Goal: Communication & Community: Answer question/provide support

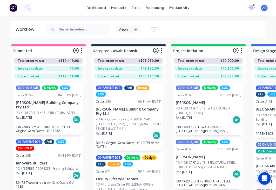
click at [251, 5] on icon at bounding box center [252, 7] width 7 height 5
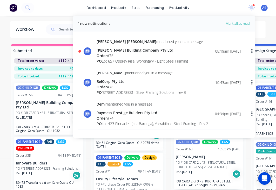
click at [139, 42] on div "Micah Liezel mentioned you in a message" at bounding box center [150, 41] width 107 height 5
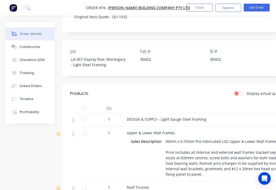
scroll to position [147, 0]
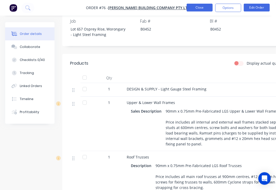
click at [208, 10] on button "Close" at bounding box center [200, 8] width 26 height 8
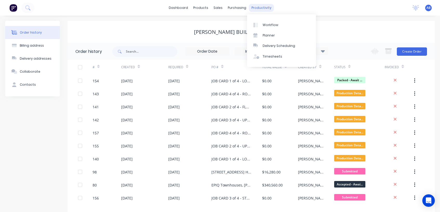
click at [265, 10] on div "productivity" at bounding box center [261, 8] width 25 height 8
click at [265, 37] on div "Planner" at bounding box center [269, 35] width 12 height 5
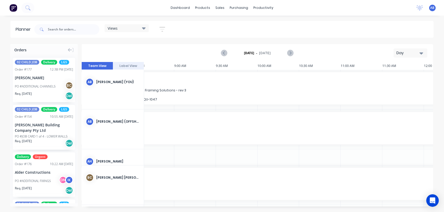
scroll to position [0, 218]
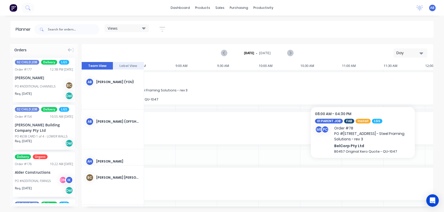
click at [176, 90] on span "PO # 13 Ridge Rd, Tanah Merah - Steel Framing Solutions - rev 3" at bounding box center [363, 90] width 530 height 4
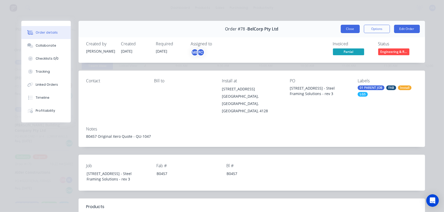
click at [346, 27] on button "Close" at bounding box center [350, 29] width 19 height 8
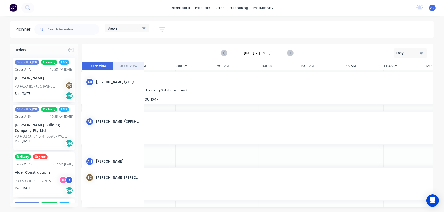
scroll to position [0, 420]
click at [428, 89] on div "8:00 AM - 4:30 PM Order # 78 PO # 13 Ridge Rd, Tanah Merah - Steel Framing Solu…" at bounding box center [162, 88] width 537 height 32
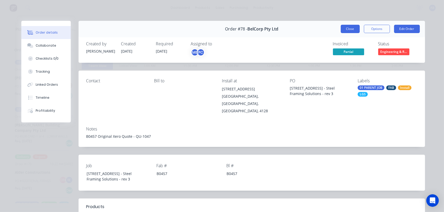
click at [347, 30] on button "Close" at bounding box center [350, 29] width 19 height 8
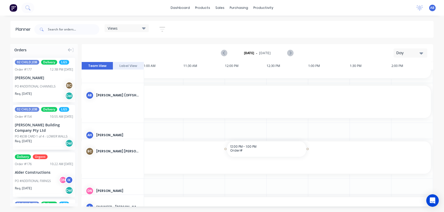
drag, startPoint x: 281, startPoint y: 203, endPoint x: 259, endPoint y: 209, distance: 22.3
click at [259, 209] on div "Orders 02 CHILD JOB Delivery LGS Order # 177 12:38 PM 02/09/25 Nathan Flack PO …" at bounding box center [222, 127] width 444 height 167
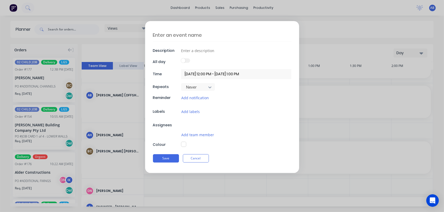
scroll to position [33, 420]
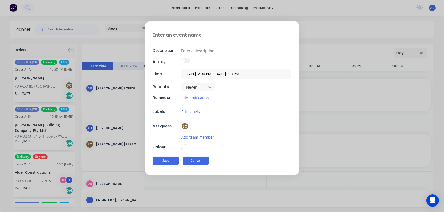
click at [194, 159] on button "Cancel" at bounding box center [196, 160] width 26 height 8
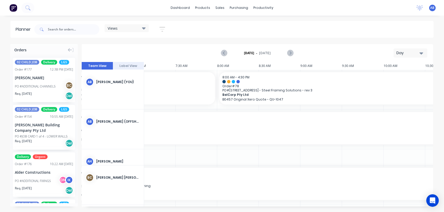
scroll to position [0, 94]
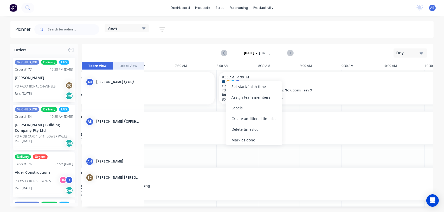
click at [270, 119] on div "Create additional timeslot" at bounding box center [254, 118] width 56 height 11
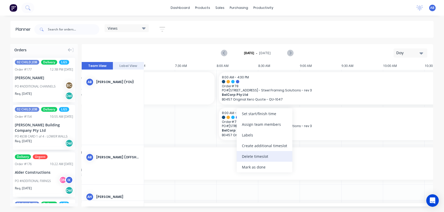
click at [247, 155] on div "Delete timeslot" at bounding box center [265, 156] width 56 height 11
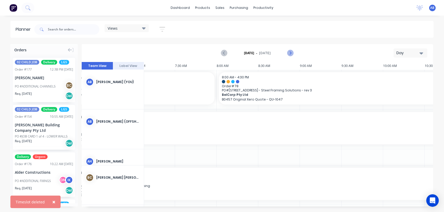
click at [291, 53] on icon "Next page" at bounding box center [290, 53] width 6 height 6
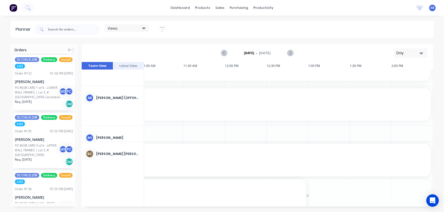
scroll to position [35, 420]
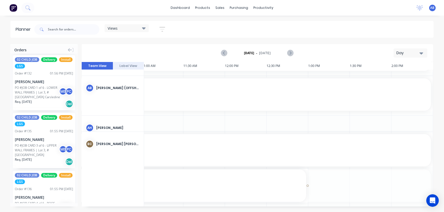
drag, startPoint x: 337, startPoint y: 204, endPoint x: 252, endPoint y: 144, distance: 103.7
click at [193, 207] on div "Orders 02 CHILD JOB Delivery LGS Order # 177 12:38 PM 02/09/25 Nathan Flack PO …" at bounding box center [222, 127] width 444 height 167
click at [224, 53] on icon "Previous page" at bounding box center [224, 53] width 2 height 4
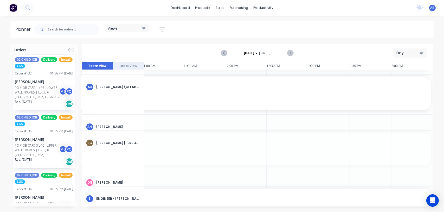
drag, startPoint x: 430, startPoint y: 145, endPoint x: 438, endPoint y: 99, distance: 46.6
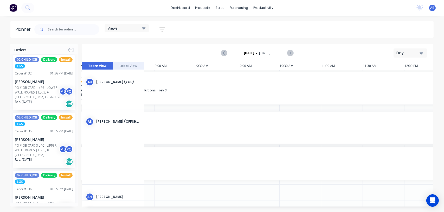
scroll to position [0, 205]
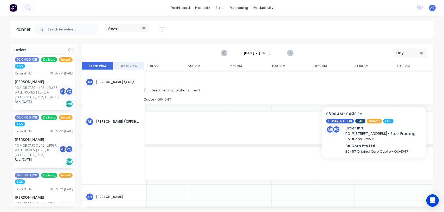
click at [189, 91] on span "PO # 13 Ridge Rd, Tanah Merah - Steel Framing Solutions - rev 3" at bounding box center [375, 90] width 530 height 4
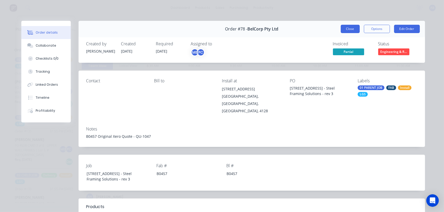
click at [347, 27] on button "Close" at bounding box center [350, 29] width 19 height 8
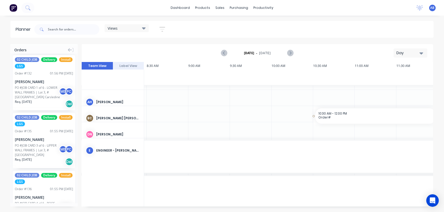
drag, startPoint x: 326, startPoint y: 204, endPoint x: 388, endPoint y: 202, distance: 62.2
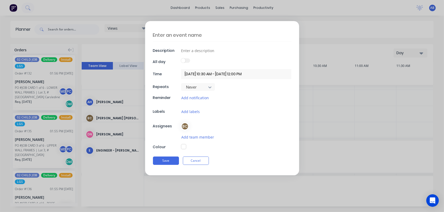
scroll to position [102, 205]
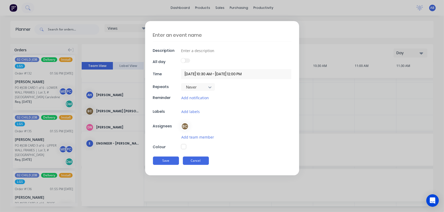
click at [207, 159] on button "Cancel" at bounding box center [196, 160] width 26 height 8
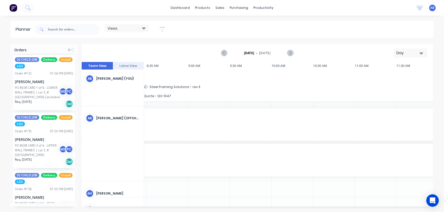
scroll to position [0, 205]
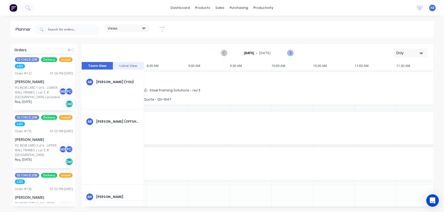
click at [290, 54] on icon "Next page" at bounding box center [290, 53] width 2 height 4
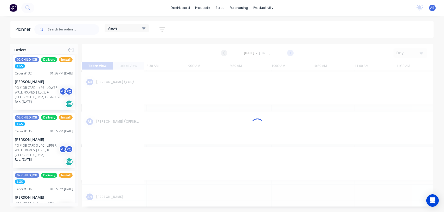
scroll to position [0, 420]
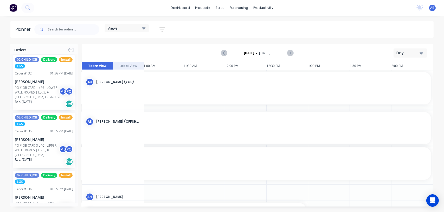
click at [399, 55] on div "Day" at bounding box center [408, 52] width 24 height 5
click at [390, 76] on div "Week" at bounding box center [400, 77] width 51 height 10
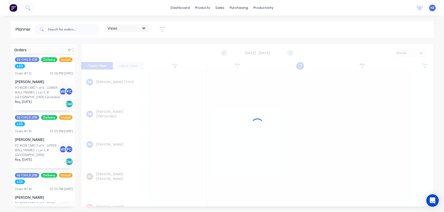
scroll to position [0, 0]
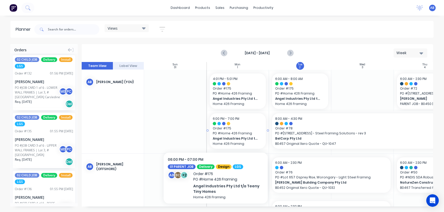
click at [216, 133] on span "PO # Home 426 Framing" at bounding box center [238, 133] width 50 height 5
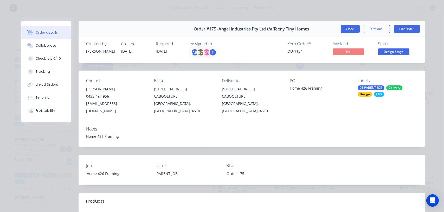
click at [348, 30] on button "Close" at bounding box center [350, 29] width 19 height 8
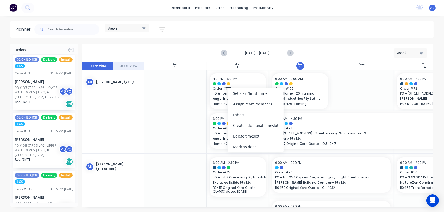
click at [241, 134] on div "Delete timeslot" at bounding box center [256, 136] width 56 height 11
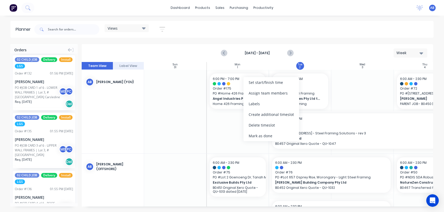
click at [340, 90] on div at bounding box center [362, 111] width 62 height 83
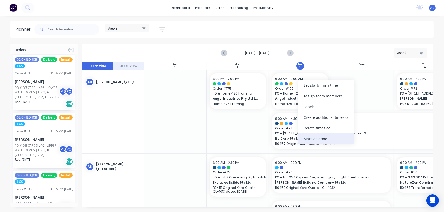
click at [313, 137] on div "Mark as done" at bounding box center [326, 138] width 56 height 11
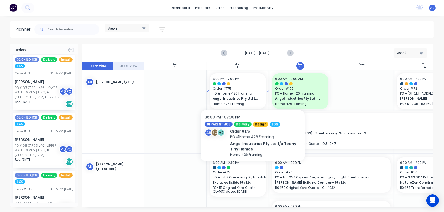
click at [252, 90] on span "Order # 175" at bounding box center [238, 88] width 50 height 5
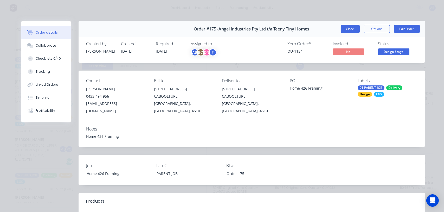
click at [343, 30] on button "Close" at bounding box center [350, 29] width 19 height 8
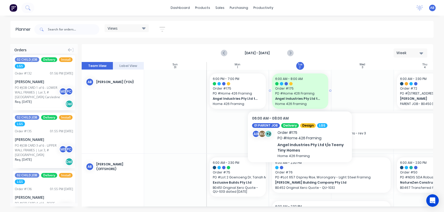
click at [279, 90] on span "Order # 175" at bounding box center [300, 88] width 50 height 5
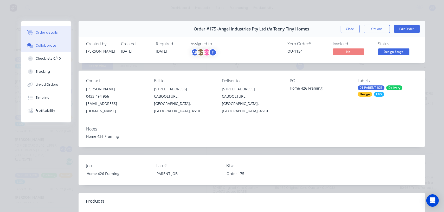
click at [37, 44] on div "Collaborate" at bounding box center [46, 45] width 21 height 5
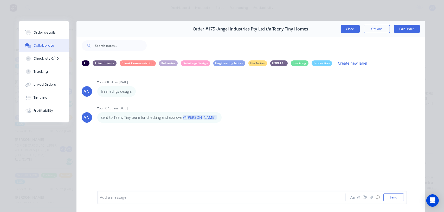
click at [349, 31] on button "Close" at bounding box center [350, 29] width 19 height 8
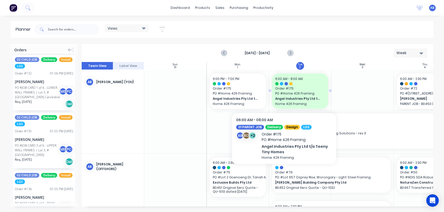
click at [284, 93] on span "PO # Home 426 Framing" at bounding box center [300, 93] width 50 height 5
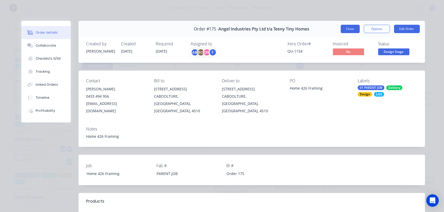
click at [353, 28] on button "Close" at bounding box center [350, 29] width 19 height 8
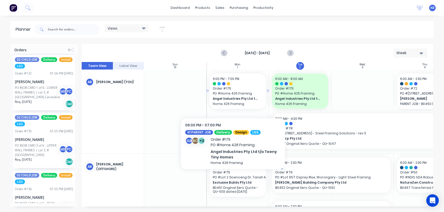
click at [233, 99] on span "Angel Industries Pty Ltd t/a Teeny Tiny Homes" at bounding box center [235, 98] width 45 height 5
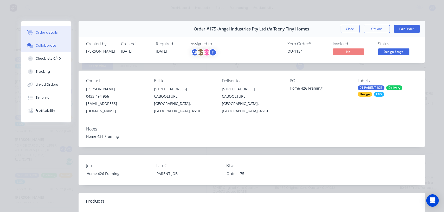
click at [40, 48] on button "Collaborate" at bounding box center [45, 45] width 49 height 13
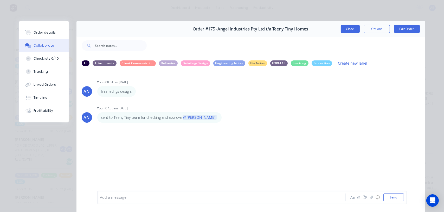
click at [346, 29] on button "Close" at bounding box center [350, 29] width 19 height 8
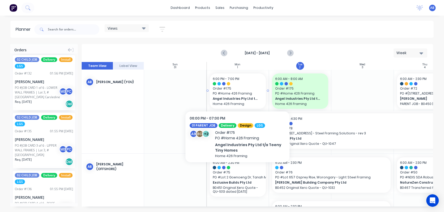
click at [244, 96] on div "Angel Industries Pty Ltd t/a Teeny Tiny Homes Home 426 Framing" at bounding box center [238, 101] width 50 height 10
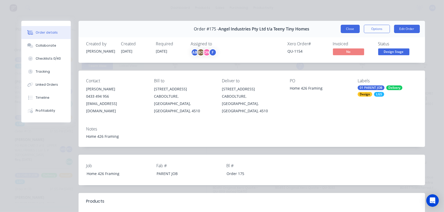
click at [343, 25] on button "Close" at bounding box center [350, 29] width 19 height 8
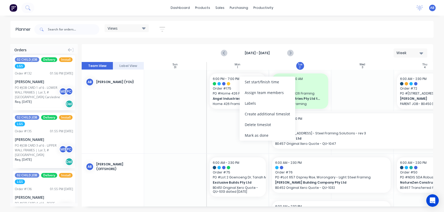
click at [254, 135] on div "Mark as done" at bounding box center [267, 135] width 56 height 11
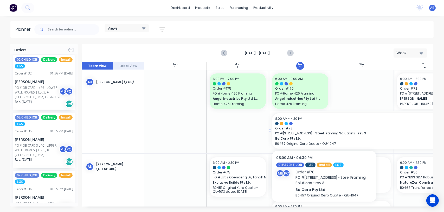
click at [324, 131] on span "PO # 13 Ridge Rd, Tanah Merah - Steel Framing Solutions - rev 3" at bounding box center [362, 133] width 175 height 5
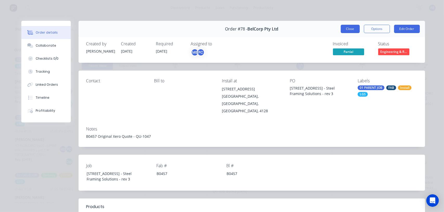
click at [343, 28] on button "Close" at bounding box center [350, 29] width 19 height 8
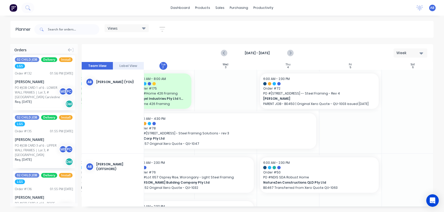
scroll to position [0, 145]
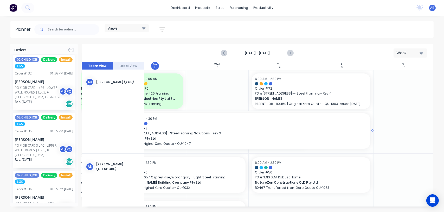
drag, startPoint x: 310, startPoint y: 130, endPoint x: 359, endPoint y: 128, distance: 49.2
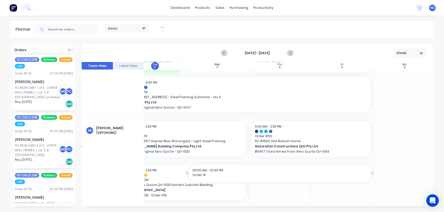
drag, startPoint x: 316, startPoint y: 204, endPoint x: 223, endPoint y: 211, distance: 94.2
click at [223, 211] on div "Planner Views Save new view None (Default) edit DESIGN TEAM (INTERNAL) edit ENG…" at bounding box center [222, 116] width 444 height 191
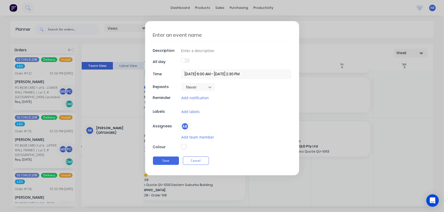
scroll to position [37, 145]
click at [205, 162] on button "Cancel" at bounding box center [196, 160] width 26 height 8
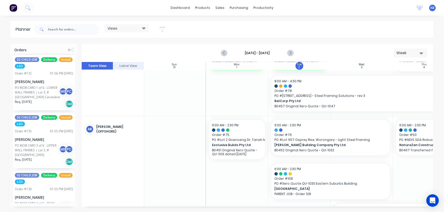
scroll to position [37, 0]
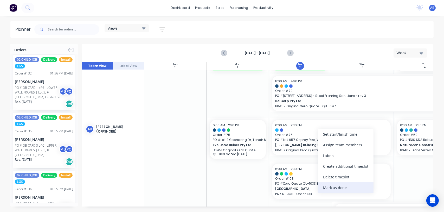
click at [326, 185] on div "Mark as done" at bounding box center [346, 187] width 56 height 11
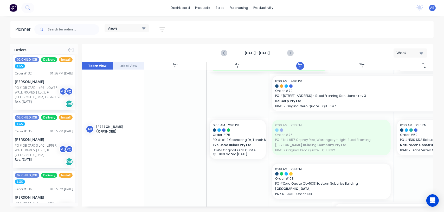
drag, startPoint x: 301, startPoint y: 139, endPoint x: 235, endPoint y: 101, distance: 76.3
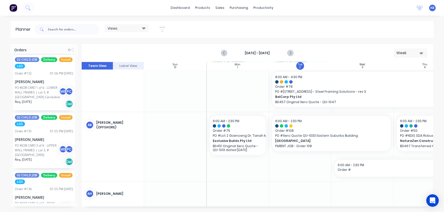
scroll to position [86, 0]
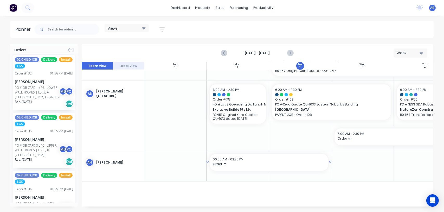
drag, startPoint x: 266, startPoint y: 203, endPoint x: 337, endPoint y: 211, distance: 71.4
click at [337, 211] on div "Orders 02 CHILD JOB Delivery LGS Order # 177 12:38 PM 02/09/25 Nathan Flack PO …" at bounding box center [222, 127] width 444 height 167
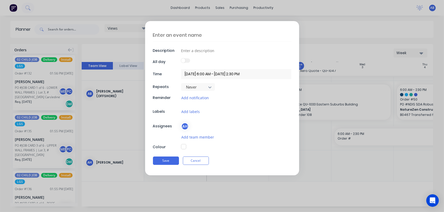
scroll to position [121, 0]
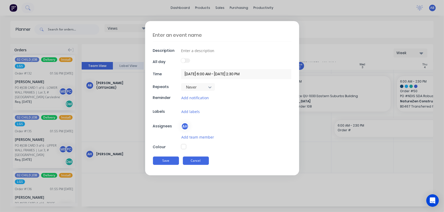
click at [195, 159] on button "Cancel" at bounding box center [196, 160] width 26 height 8
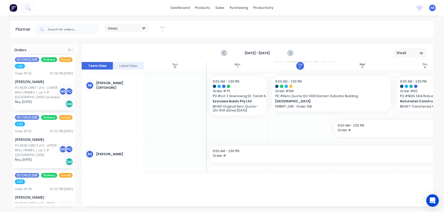
drag, startPoint x: 252, startPoint y: 204, endPoint x: 267, endPoint y: 209, distance: 15.7
click at [274, 209] on div "Orders 02 CHILD JOB Delivery LGS Order # 177 12:38 PM 02/09/25 Nathan Flack PO …" at bounding box center [222, 127] width 444 height 167
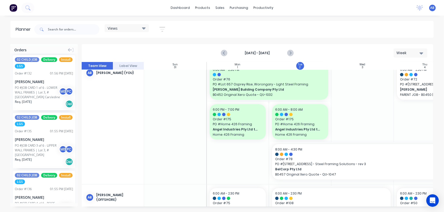
scroll to position [8, 0]
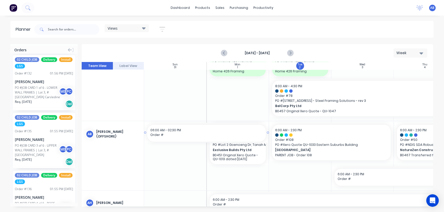
drag, startPoint x: 194, startPoint y: 203, endPoint x: 248, endPoint y: 212, distance: 54.8
click at [248, 211] on html "dashboard products sales purchasing productivity dashboard products Product Cat…" at bounding box center [222, 106] width 444 height 212
type textarea "x"
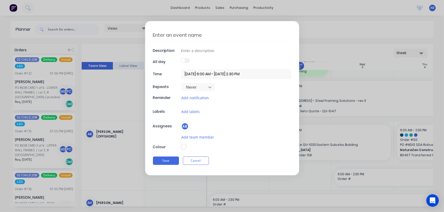
scroll to position [76, 0]
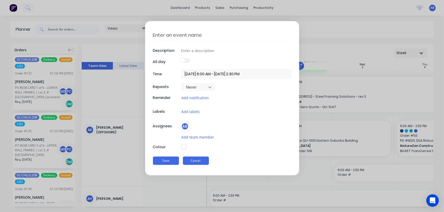
click at [194, 160] on button "Cancel" at bounding box center [196, 160] width 26 height 8
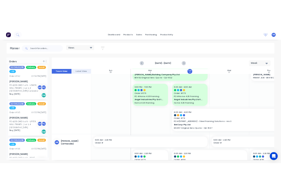
scroll to position [26, 0]
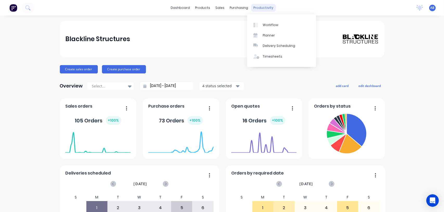
click at [258, 6] on div "productivity" at bounding box center [263, 8] width 25 height 8
click at [266, 27] on div "Workflow" at bounding box center [271, 25] width 16 height 5
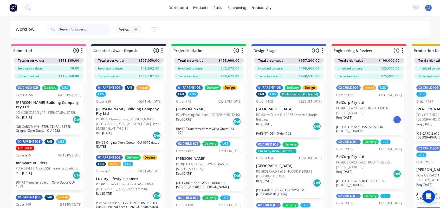
click at [75, 29] on input "text" at bounding box center [84, 29] width 51 height 10
type input "175"
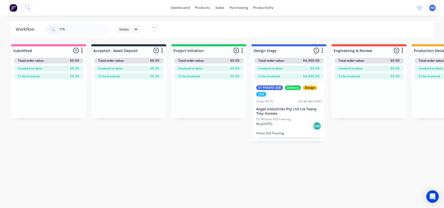
click at [266, 112] on p "Angel Industries Pty Ltd t/a Teeny Tiny Homes" at bounding box center [289, 111] width 66 height 9
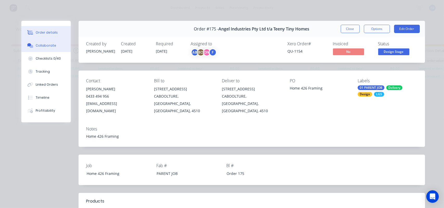
click at [31, 46] on icon at bounding box center [31, 46] width 4 height 3
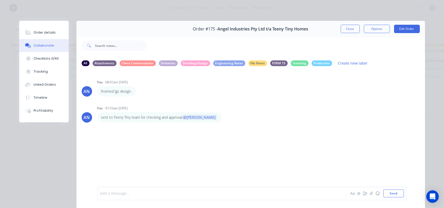
click at [120, 194] on div at bounding box center [214, 193] width 228 height 5
click at [119, 193] on span "Kindly check the onsite fixings sir" at bounding box center [129, 193] width 58 height 5
click at [181, 196] on div "Kindly check and confirm the onsite fixings sir" at bounding box center [214, 193] width 228 height 8
click at [193, 194] on div "Kindly check and confirm the onsite fixings sir" at bounding box center [214, 193] width 228 height 5
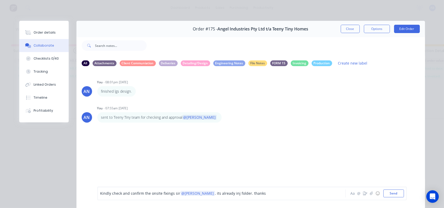
click at [215, 195] on span ". its already inj folder. thanks" at bounding box center [240, 193] width 51 height 5
click at [399, 194] on button "Send" at bounding box center [393, 193] width 21 height 8
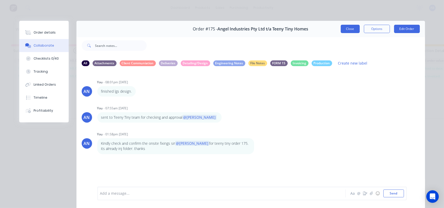
click at [342, 28] on button "Close" at bounding box center [350, 29] width 19 height 8
